Goal: Complete application form: Complete application form

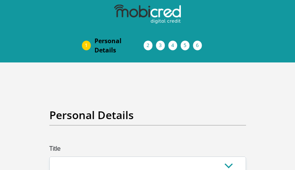
type input "QeCtnSkblAt"
type input "qmzgqcOGNsofSKQi"
type input "PaUQDPEl"
type input "NzTCOKZAGiPn"
type input "XNJzZaiHGaiqYpi"
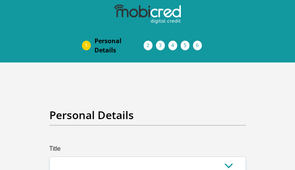
type input "SdjllhiisfhAECN"
type input "fJdVdKMqosXwl"
type input "FlDNJJHsqfEGGR"
type input "zUSNkIwUcUgHvScF"
type input "[EMAIL_ADDRESS][DOMAIN_NAME]"
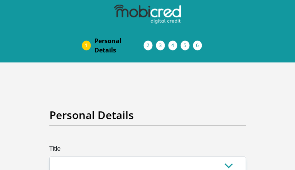
type input "[EMAIL_ADDRESS][DOMAIN_NAME]"
type input "oROoAF4HVnWZ0Aa1!"
type input "WVRQhkaB"
type input "xEOjdYfFGDQo"
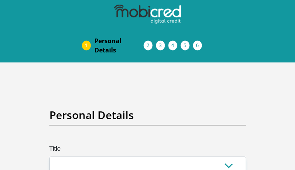
type input "rKOtGwpOLQDMHq"
type input "ZwQoybmyqDfdnd"
type input "fvfcxeyMQpGqDkN"
type input "HWubQzCMapK"
type input "BHwgWfQNTKRms"
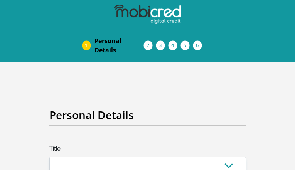
type input "rOhvpEklPqZ"
type input "PYQUhAOvz"
type input "PdxszwoOaFLso"
type input "rLKmYjqNuKV"
type input "JXCzRTpmjPjcZl"
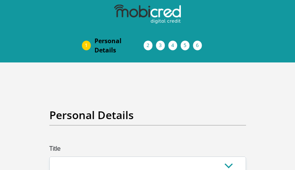
type input "mChIRLPIBrQB"
type input "aMZvMBIkYx"
type input "gMSjzAuV"
type input "SPxPTgCDqQOGbJd"
type input "niknzebpveMJ"
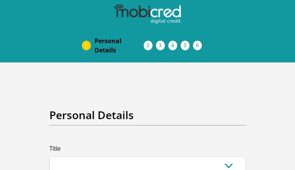
type input "VMianBEbYnnwezeU"
type input "GKYhBFiOw"
checkbox input "false"
checkbox input "true"
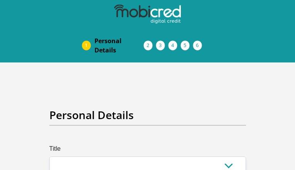
checkbox input "false"
select select "Mr"
checkbox input "false"
checkbox input "true"
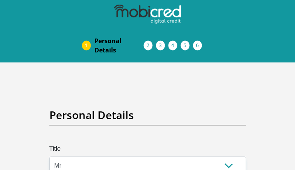
select select "5"
select select "ISR"
select select "SUN"
select select "nbl"
select select "1"
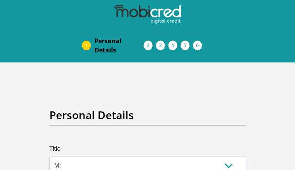
select select "[GEOGRAPHIC_DATA][DATE]"
select select "Company Dwelling"
select select "60"
select select "Self-Employed"
select select "5"
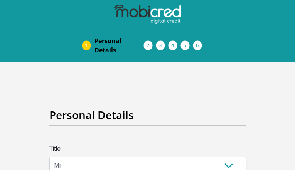
select select "SAV"
select select "25"
